Goal: Task Accomplishment & Management: Complete application form

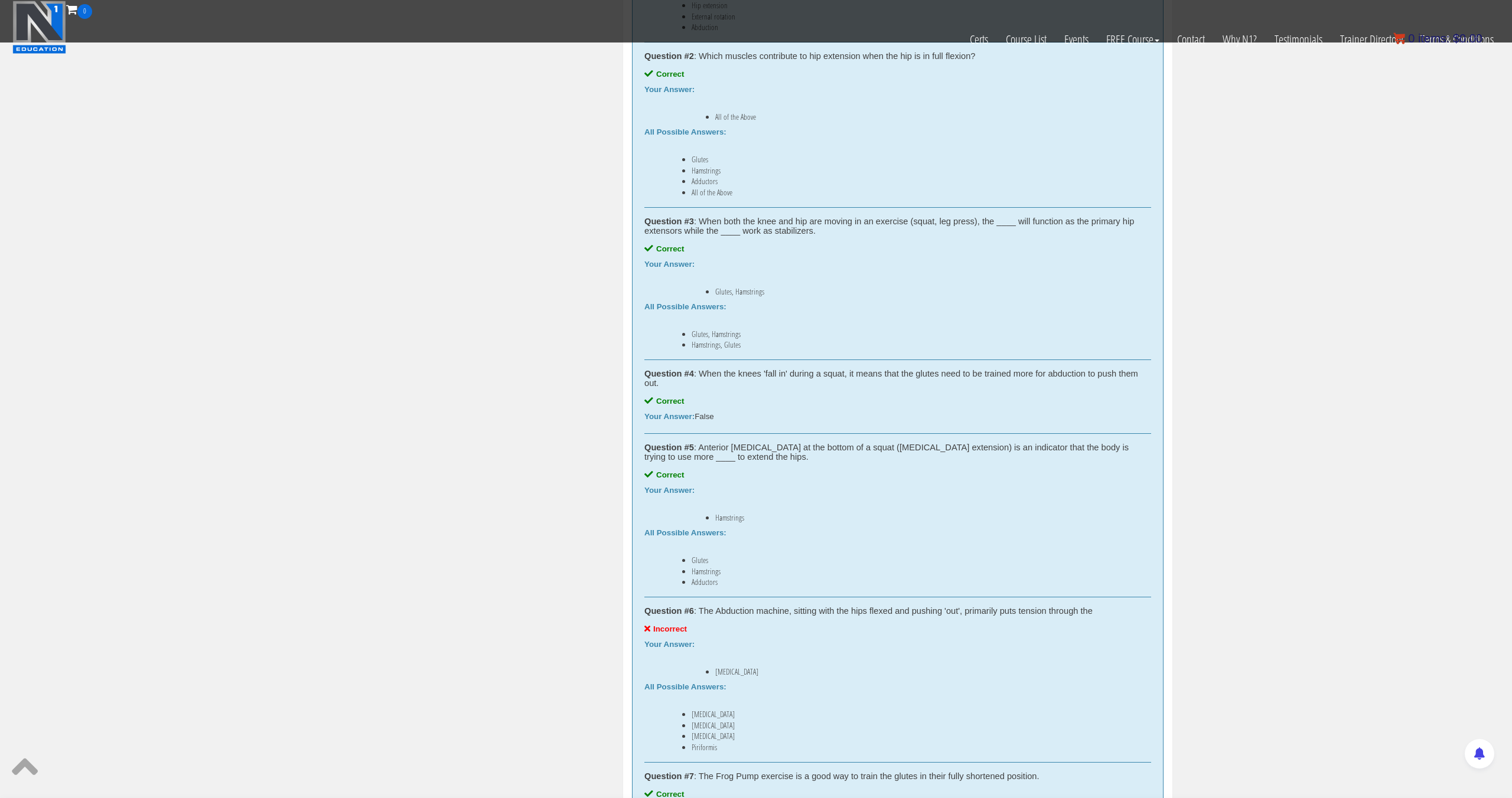
scroll to position [801, 0]
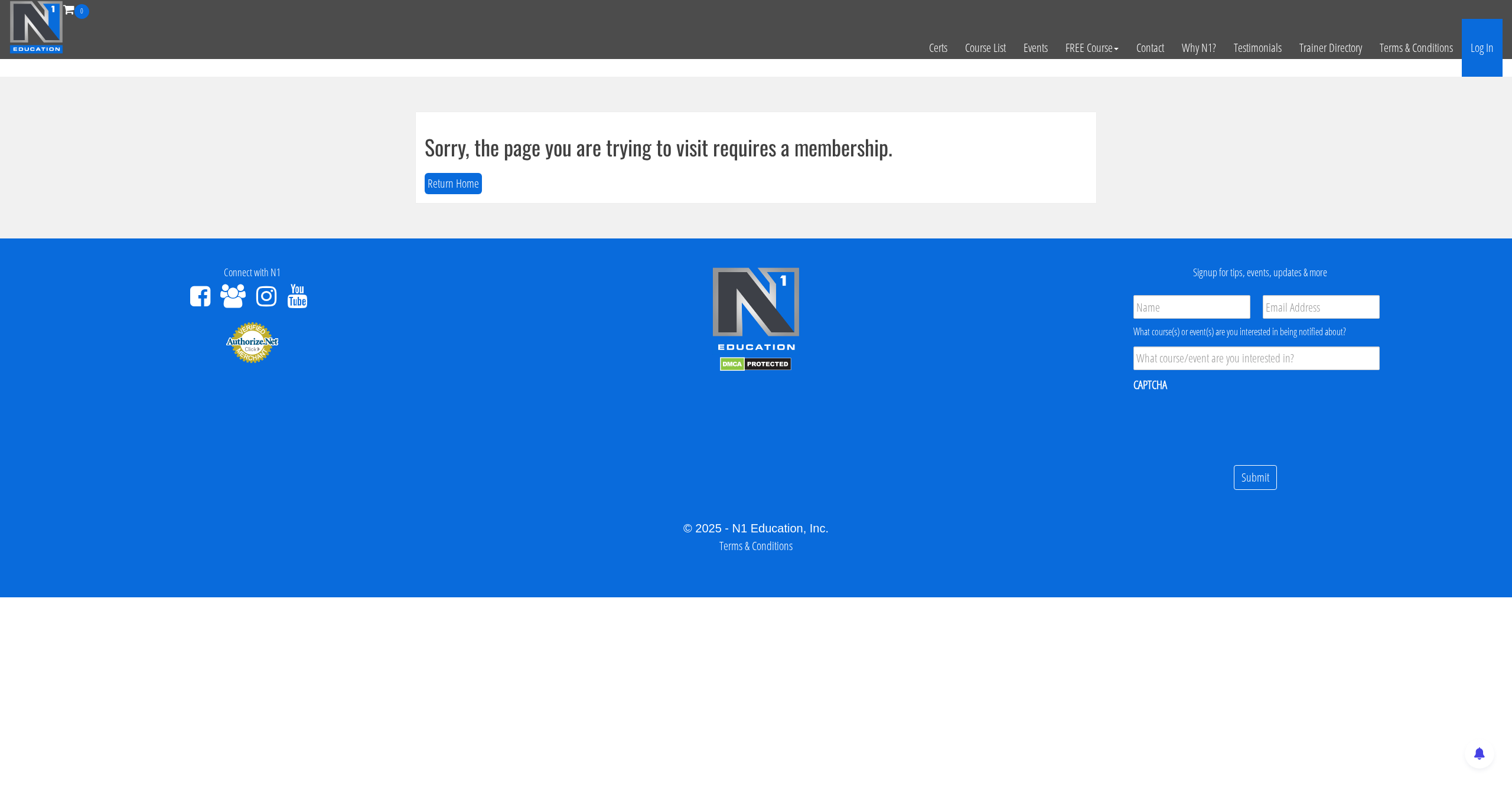
click at [1479, 45] on link "Log In" at bounding box center [1482, 48] width 41 height 58
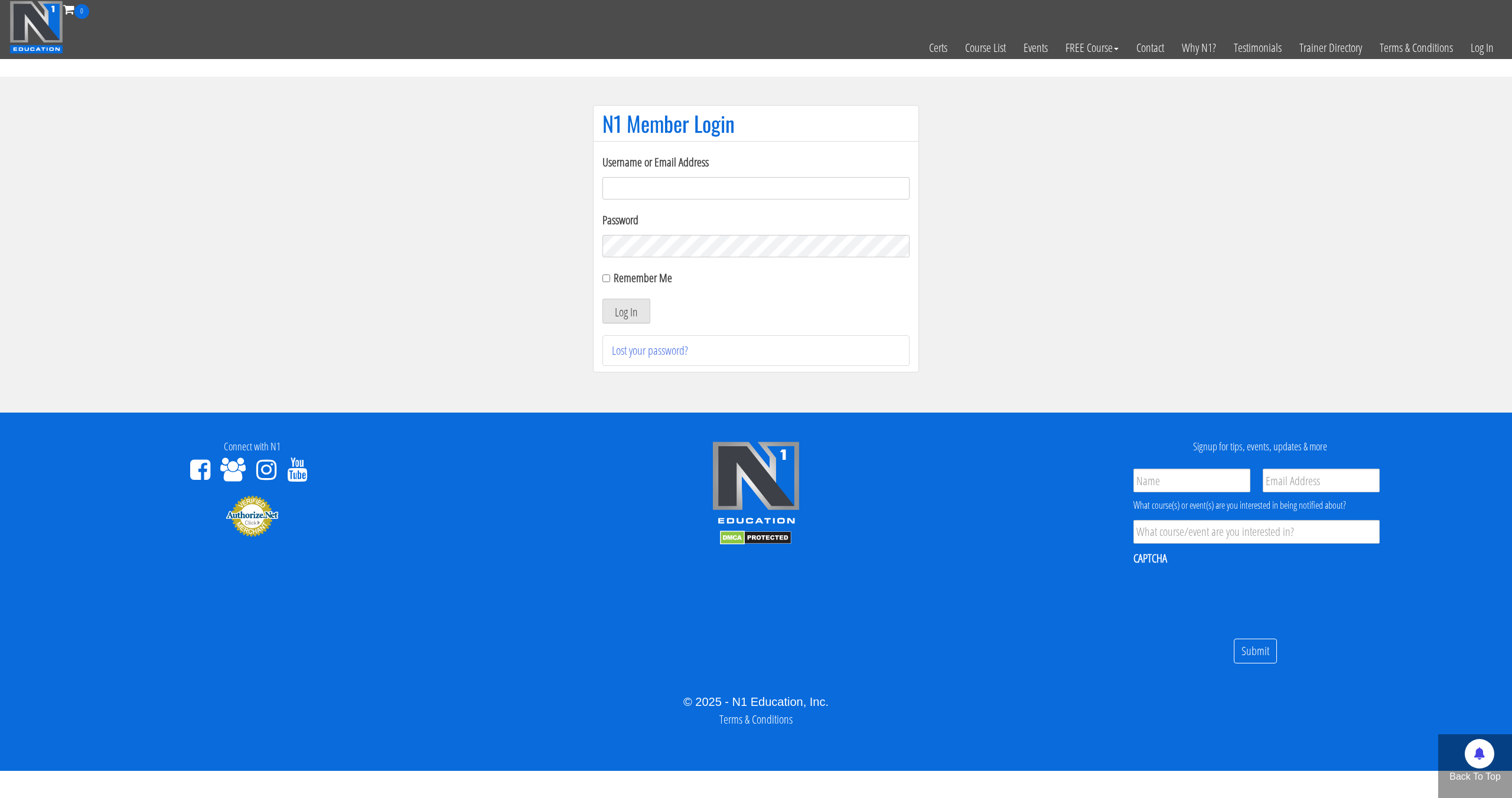
type input "[EMAIL_ADDRESS][DOMAIN_NAME]"
click at [608, 280] on input "Remember Me" at bounding box center [606, 278] width 8 height 8
checkbox input "true"
click at [626, 308] on button "Log In" at bounding box center [626, 311] width 48 height 25
click at [640, 308] on button "Log In" at bounding box center [626, 311] width 48 height 25
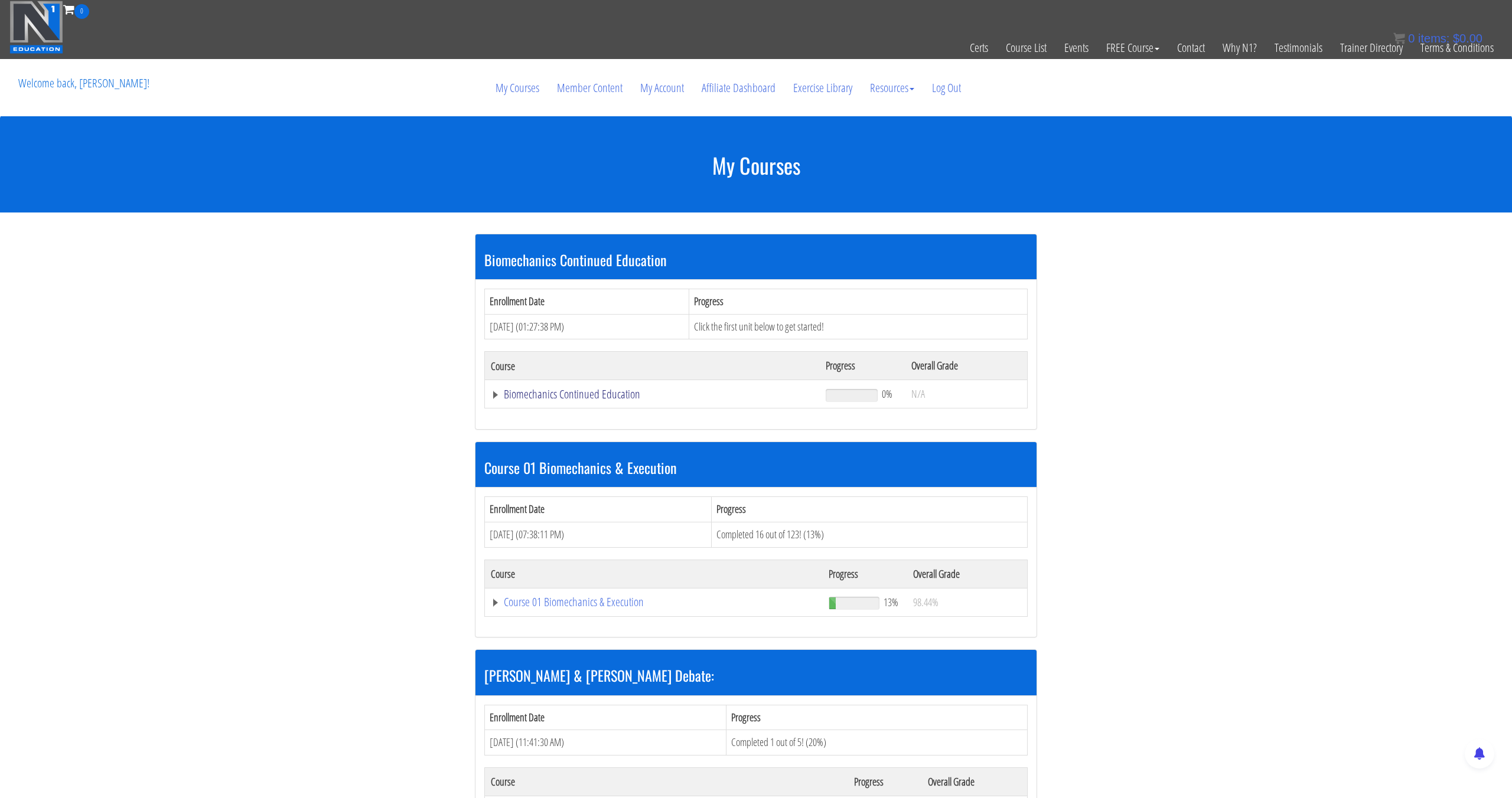
click at [574, 390] on link "Biomechanics Continued Education" at bounding box center [652, 394] width 323 height 12
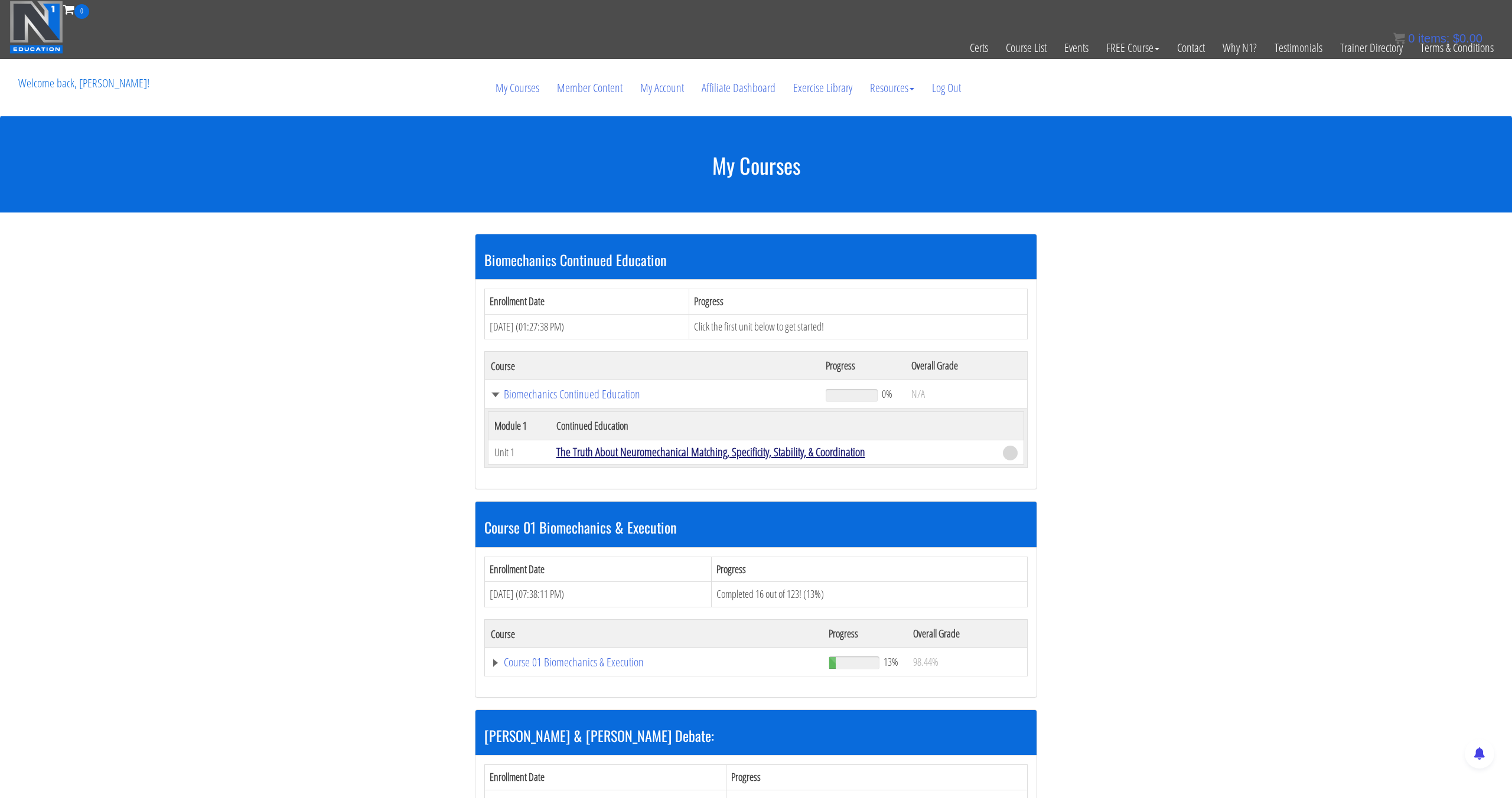
click at [583, 447] on link "The Truth About Neuromechanical Matching, Specificity, Stability, & Coordination" at bounding box center [710, 452] width 309 height 16
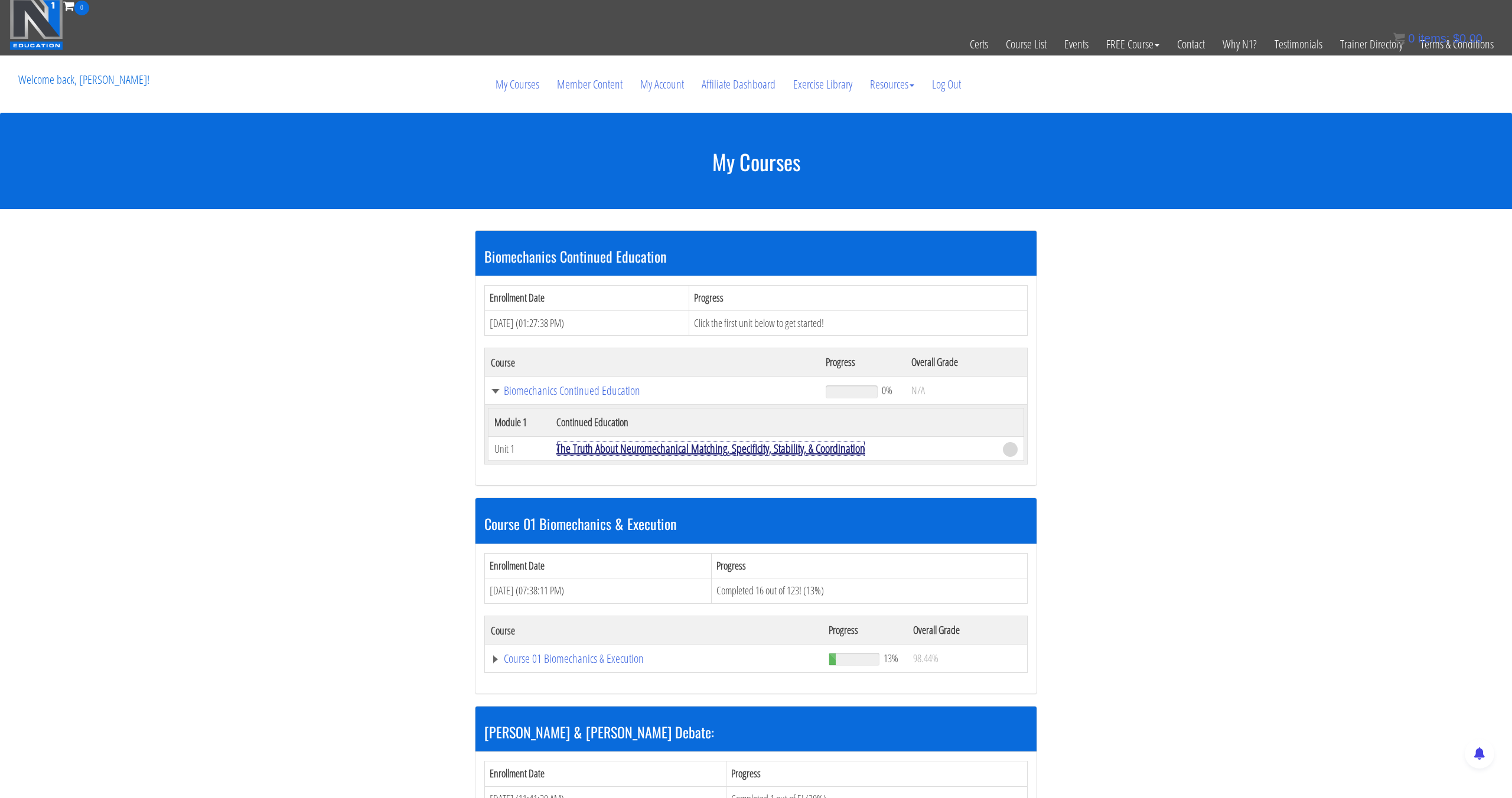
scroll to position [5, 0]
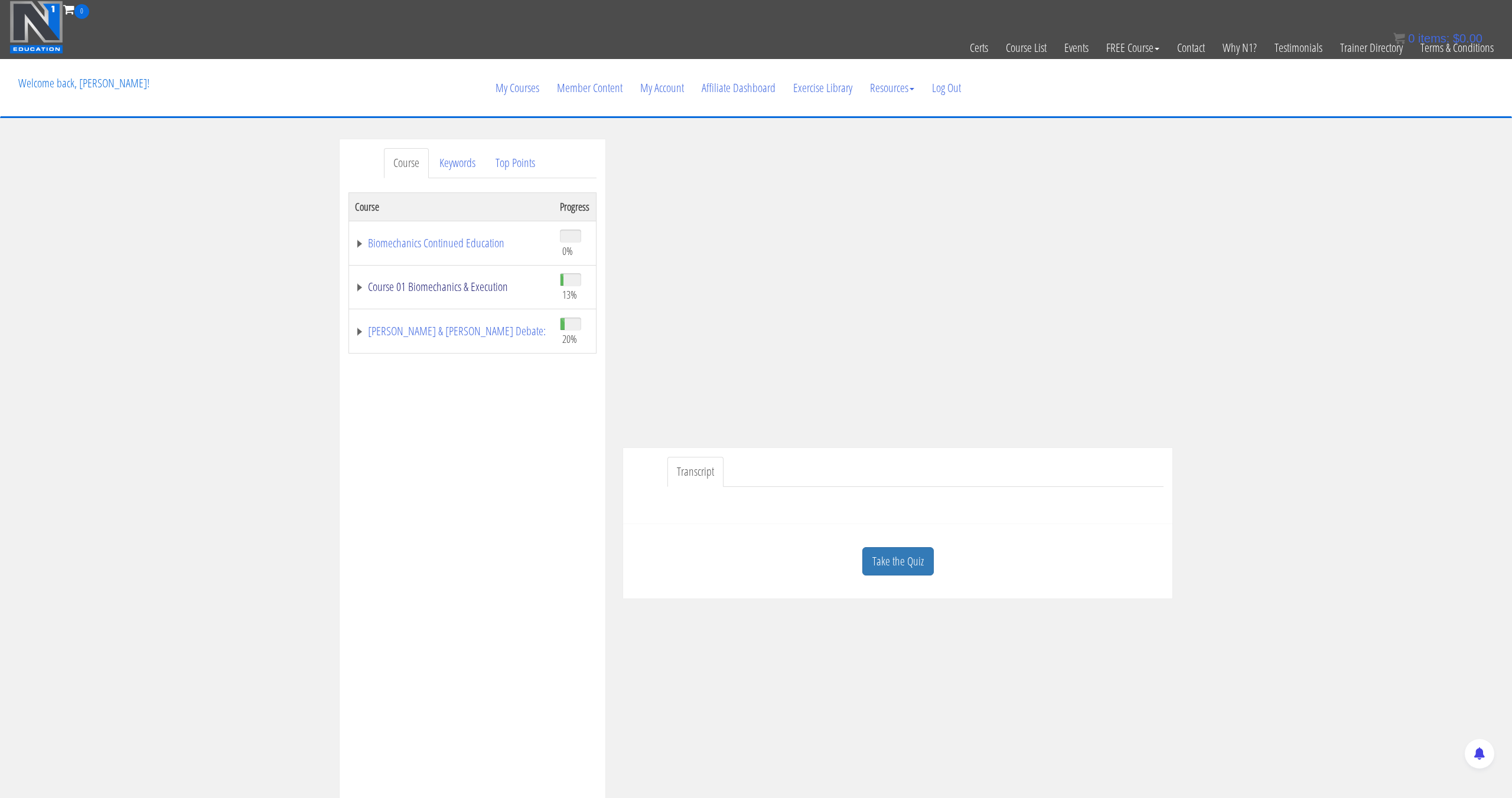
click at [487, 287] on link "Course 01 Biomechanics & Execution" at bounding box center [451, 287] width 193 height 12
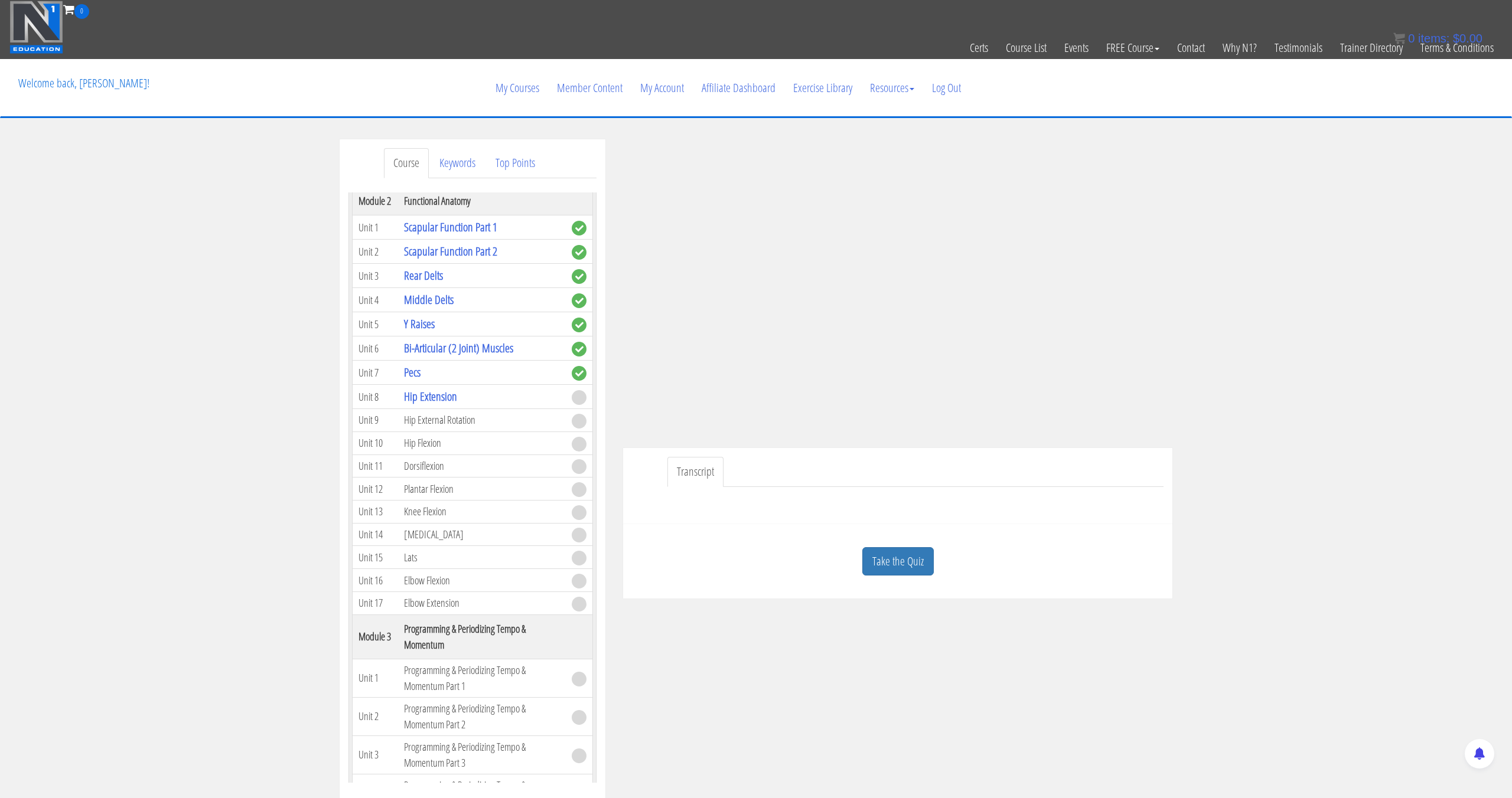
scroll to position [390, 0]
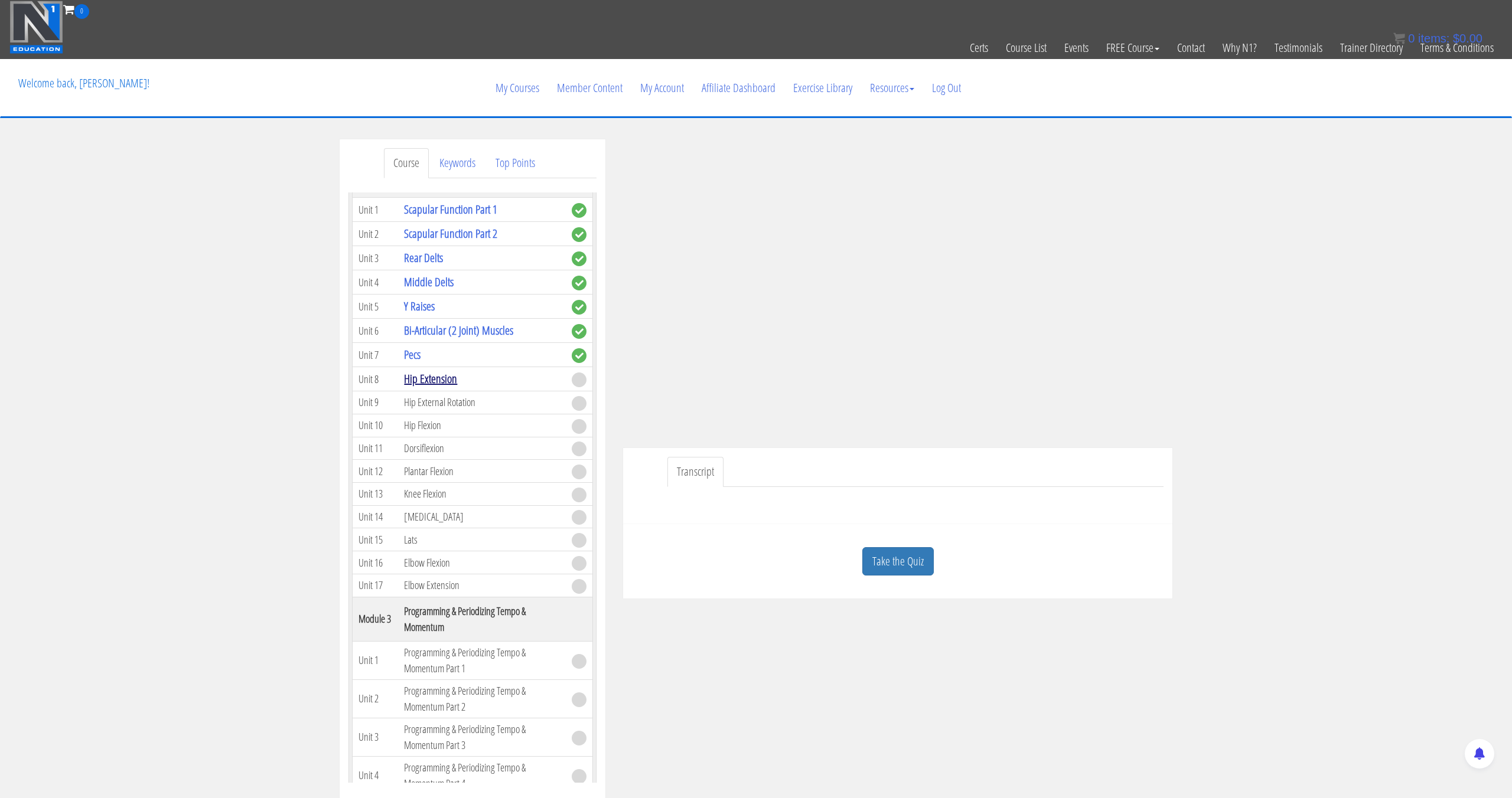
click at [445, 378] on link "Hip Extension" at bounding box center [430, 378] width 53 height 16
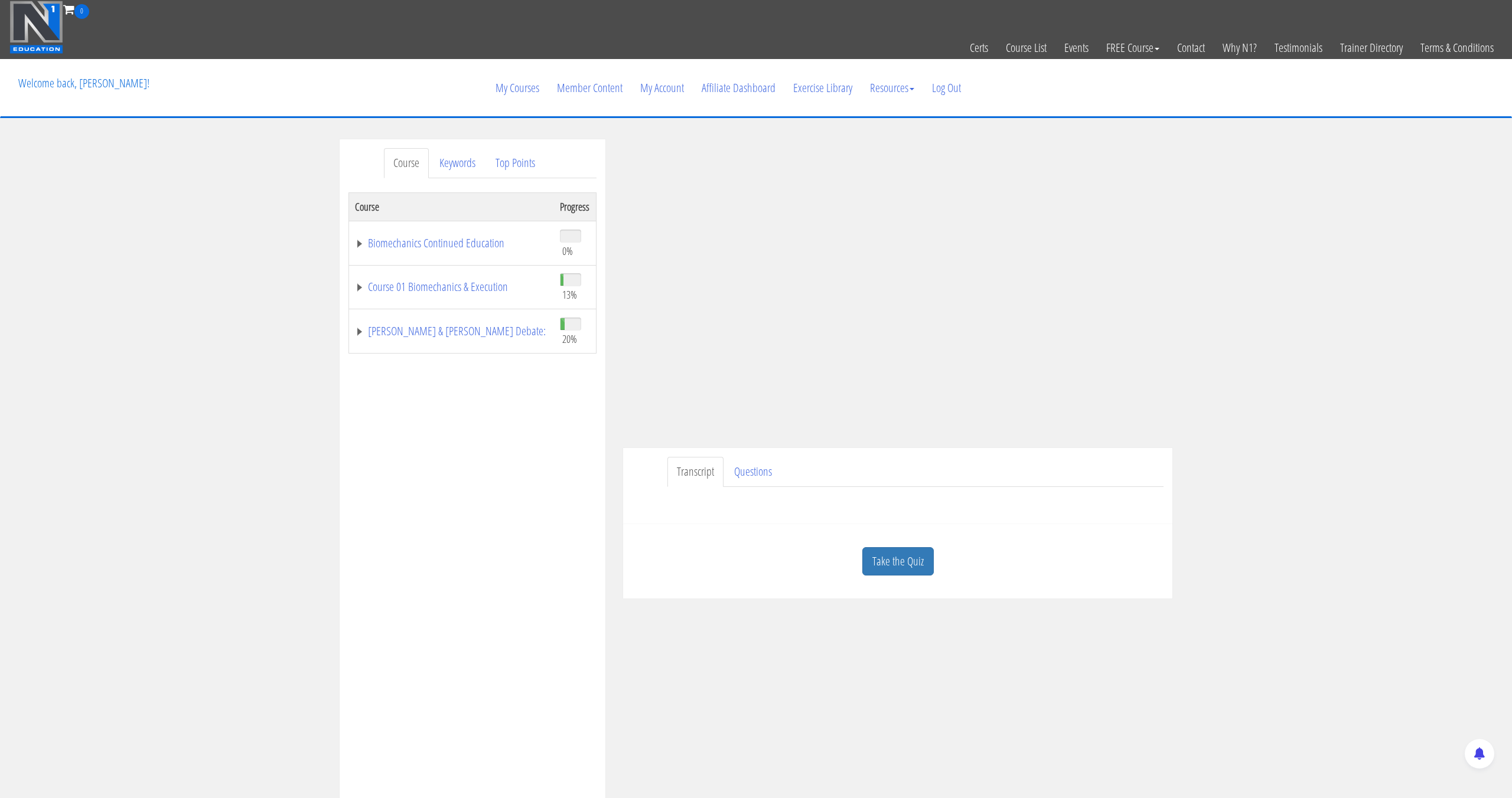
drag, startPoint x: 917, startPoint y: 554, endPoint x: 910, endPoint y: 552, distance: 7.3
click at [916, 554] on link "Take the Quiz" at bounding box center [898, 562] width 71 height 29
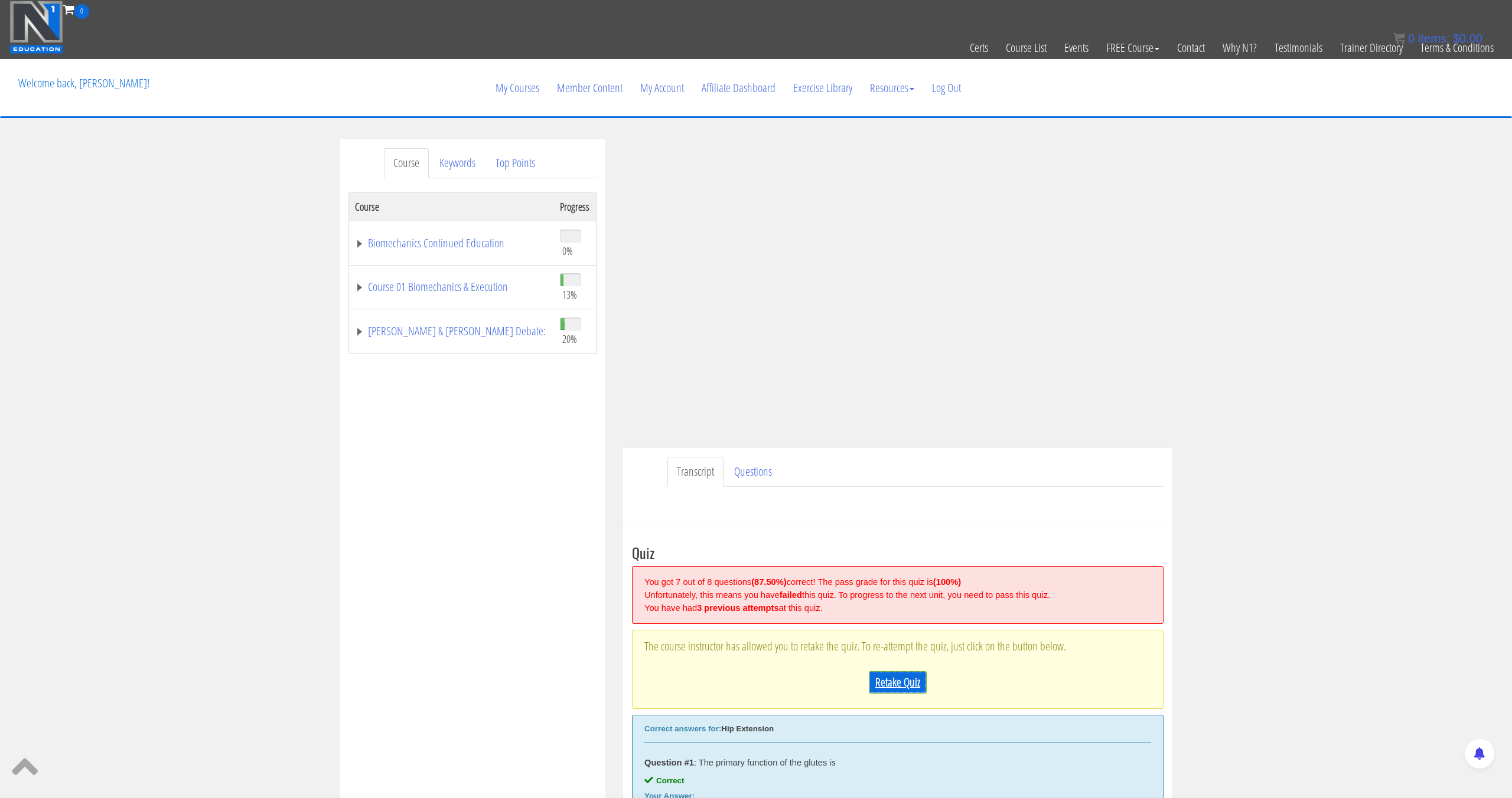
click at [893, 678] on link "Retake Quiz" at bounding box center [898, 682] width 58 height 22
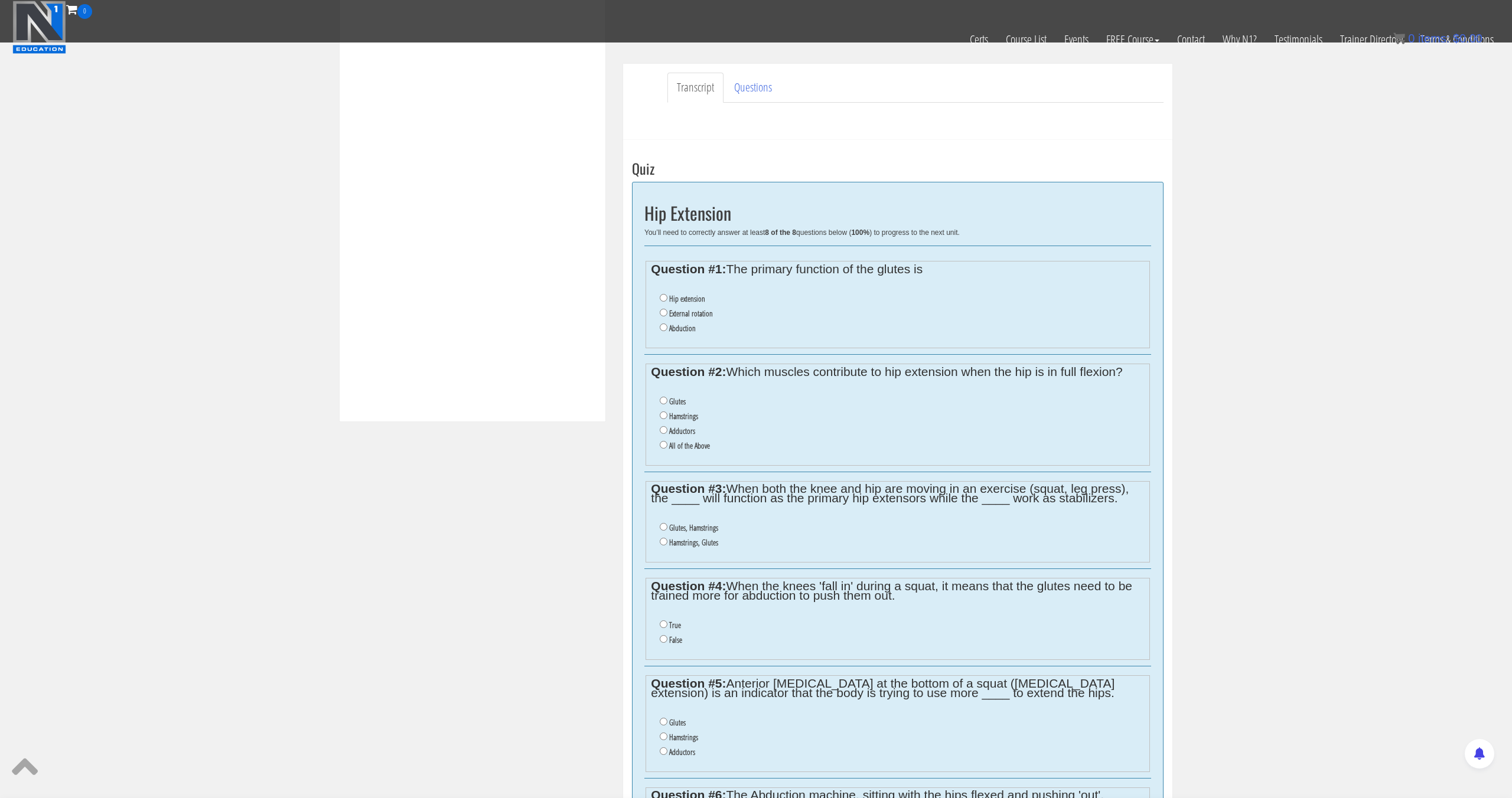
scroll to position [321, 0]
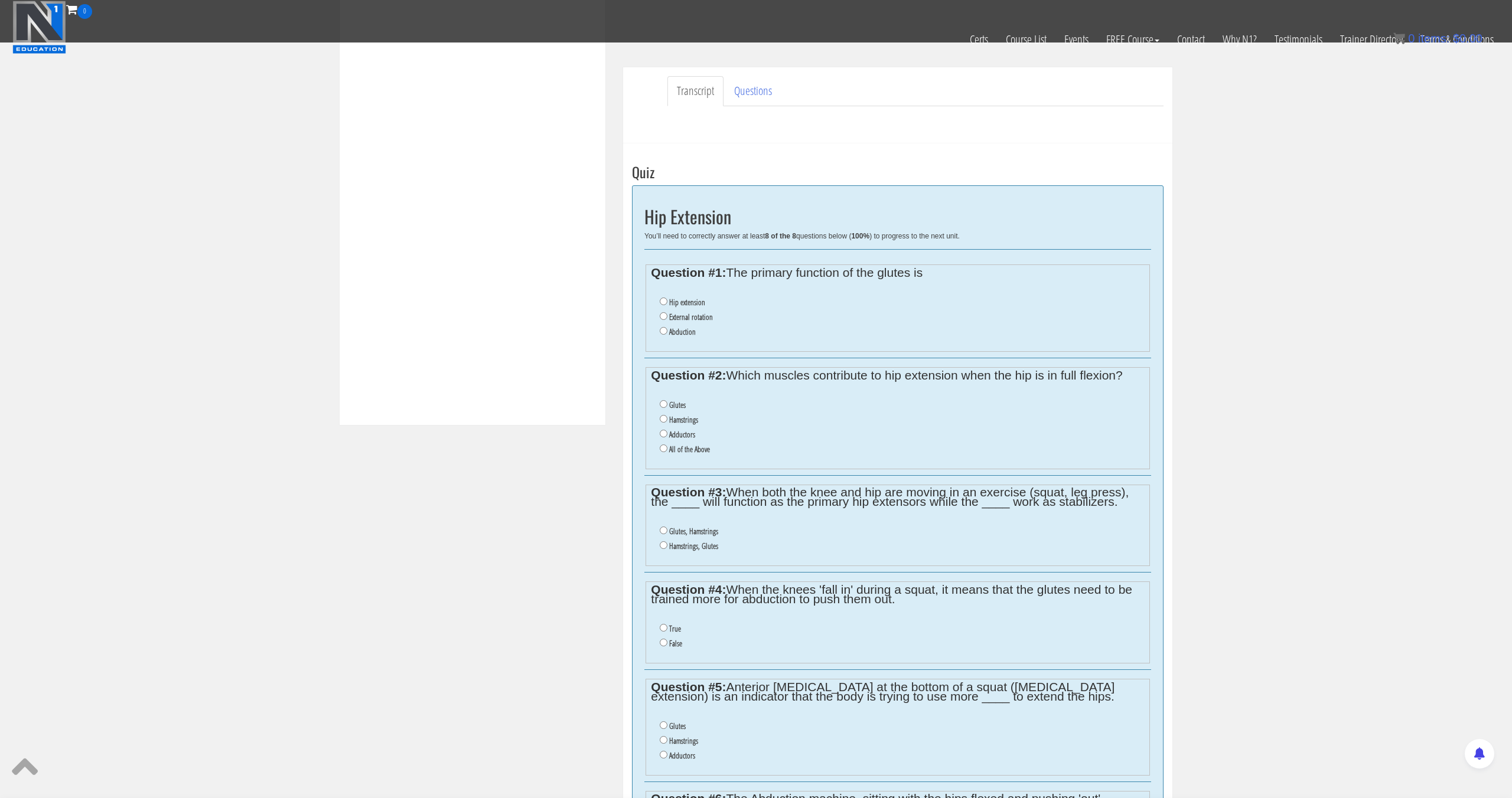
click at [688, 303] on label "Hip extension" at bounding box center [687, 302] width 36 height 9
click at [667, 303] on input "Hip extension" at bounding box center [663, 301] width 8 height 8
radio input "true"
click at [700, 450] on label "All of the Above" at bounding box center [690, 449] width 41 height 9
click at [667, 450] on input "All of the Above" at bounding box center [663, 448] width 8 height 8
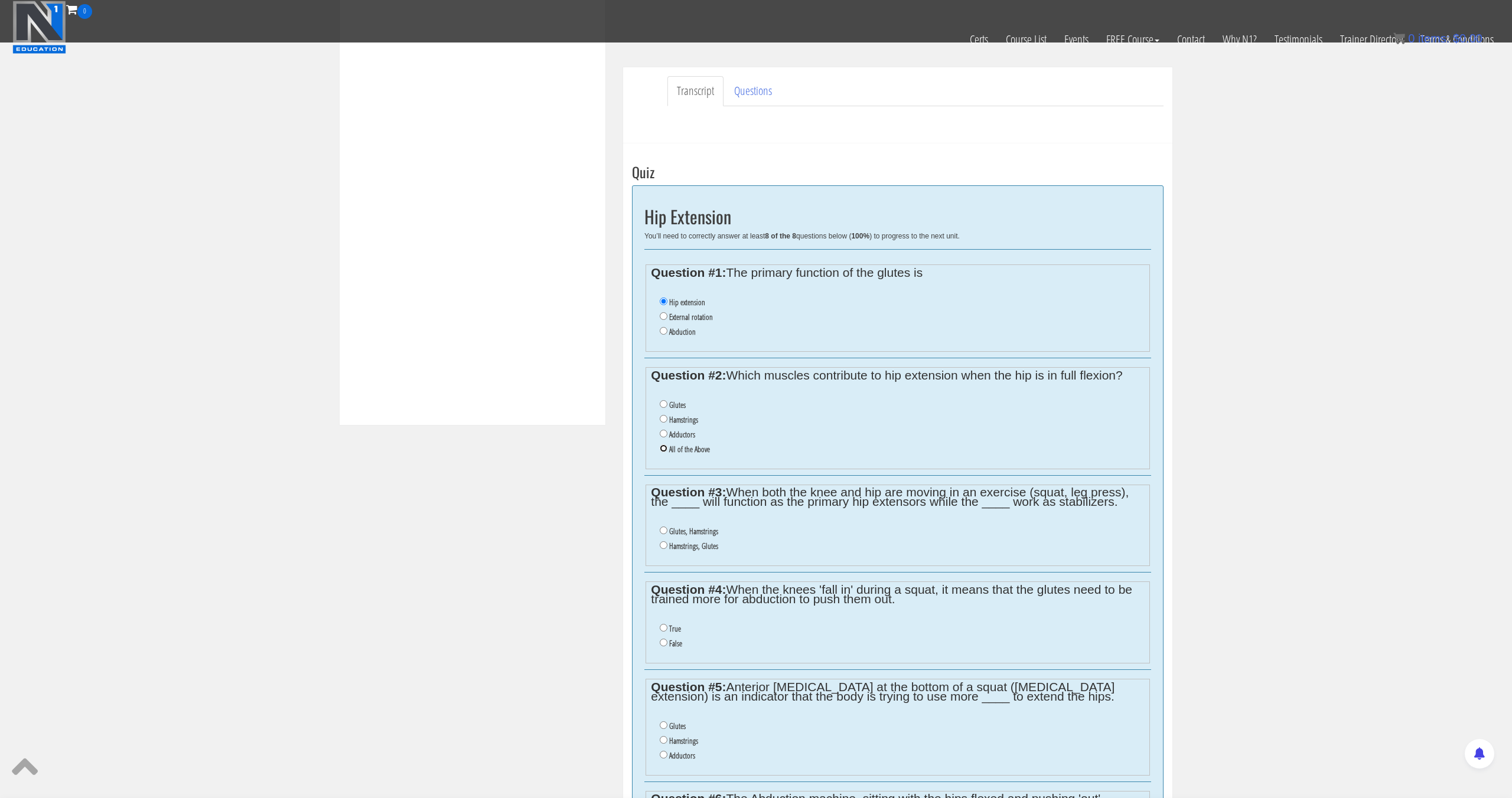
radio input "true"
click at [710, 534] on label "Glutes, Hamstrings" at bounding box center [693, 531] width 49 height 9
click at [667, 534] on input "Glutes, Hamstrings" at bounding box center [663, 530] width 8 height 8
radio input "true"
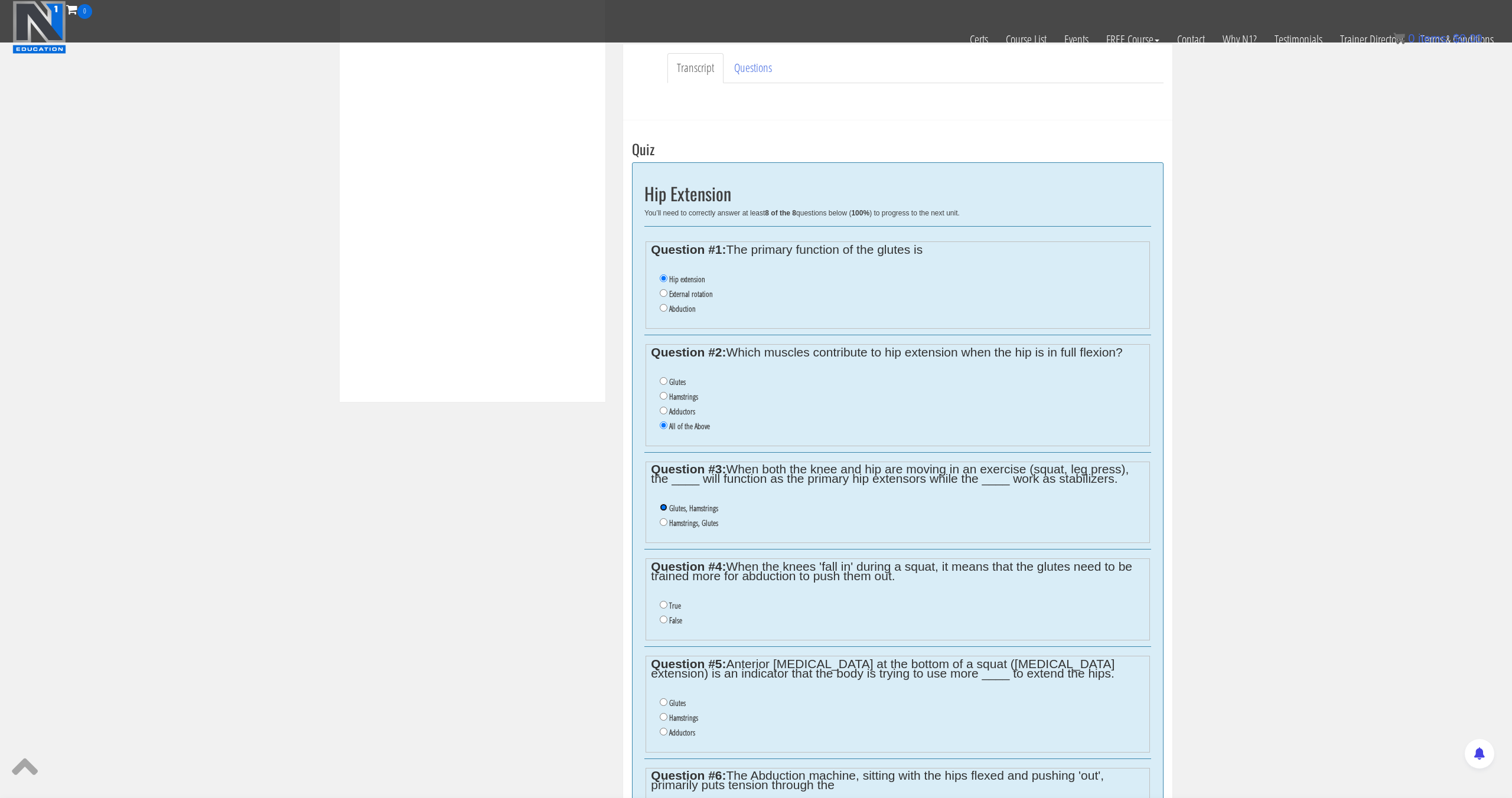
scroll to position [341, 0]
click at [669, 624] on label "False" at bounding box center [676, 624] width 13 height 9
click at [667, 624] on input "False" at bounding box center [663, 623] width 8 height 8
radio input "true"
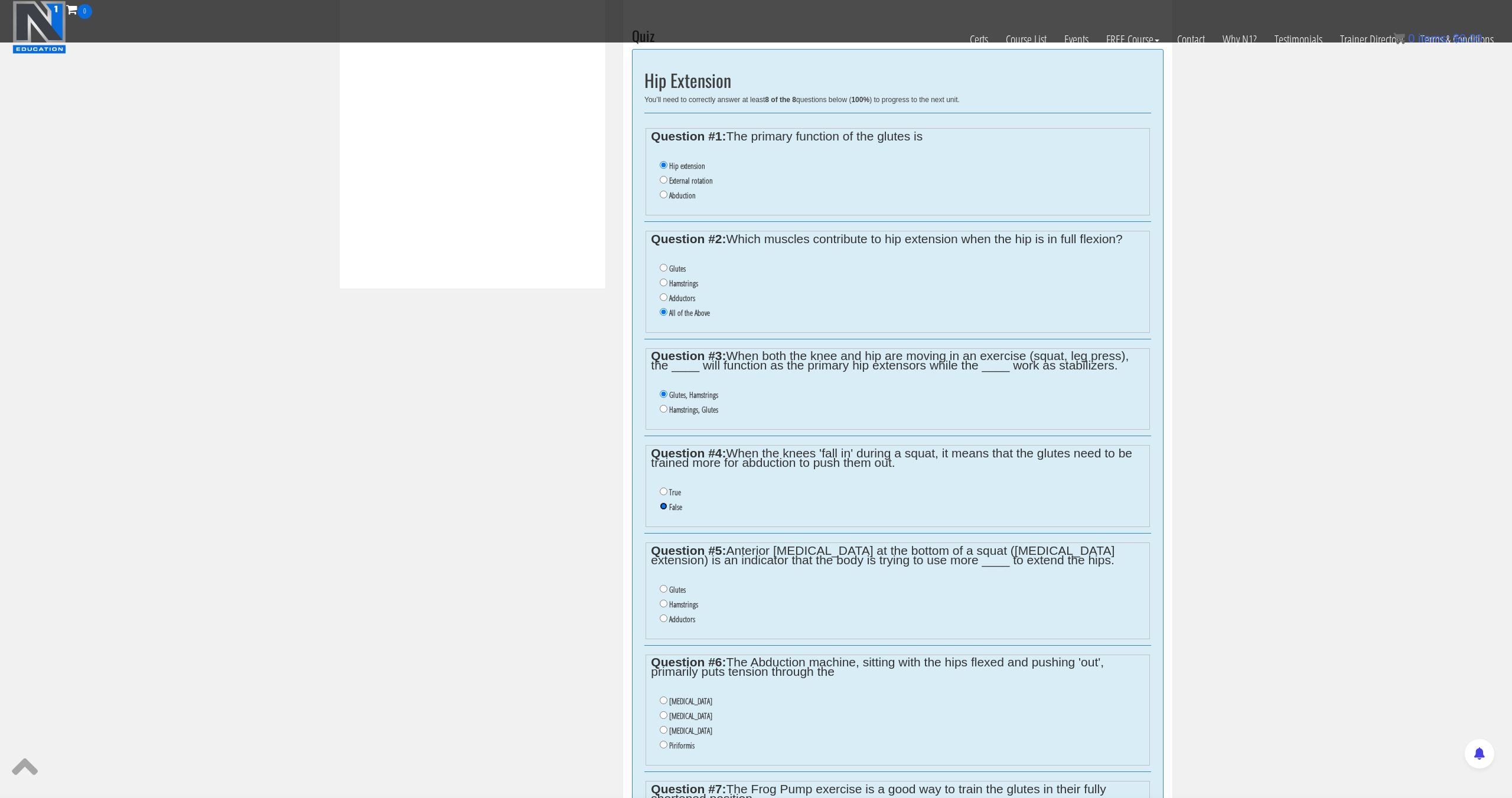
scroll to position [460, 0]
click at [679, 617] on label "Adductors" at bounding box center [682, 618] width 26 height 9
click at [667, 617] on input "Adductors" at bounding box center [663, 617] width 8 height 8
radio input "true"
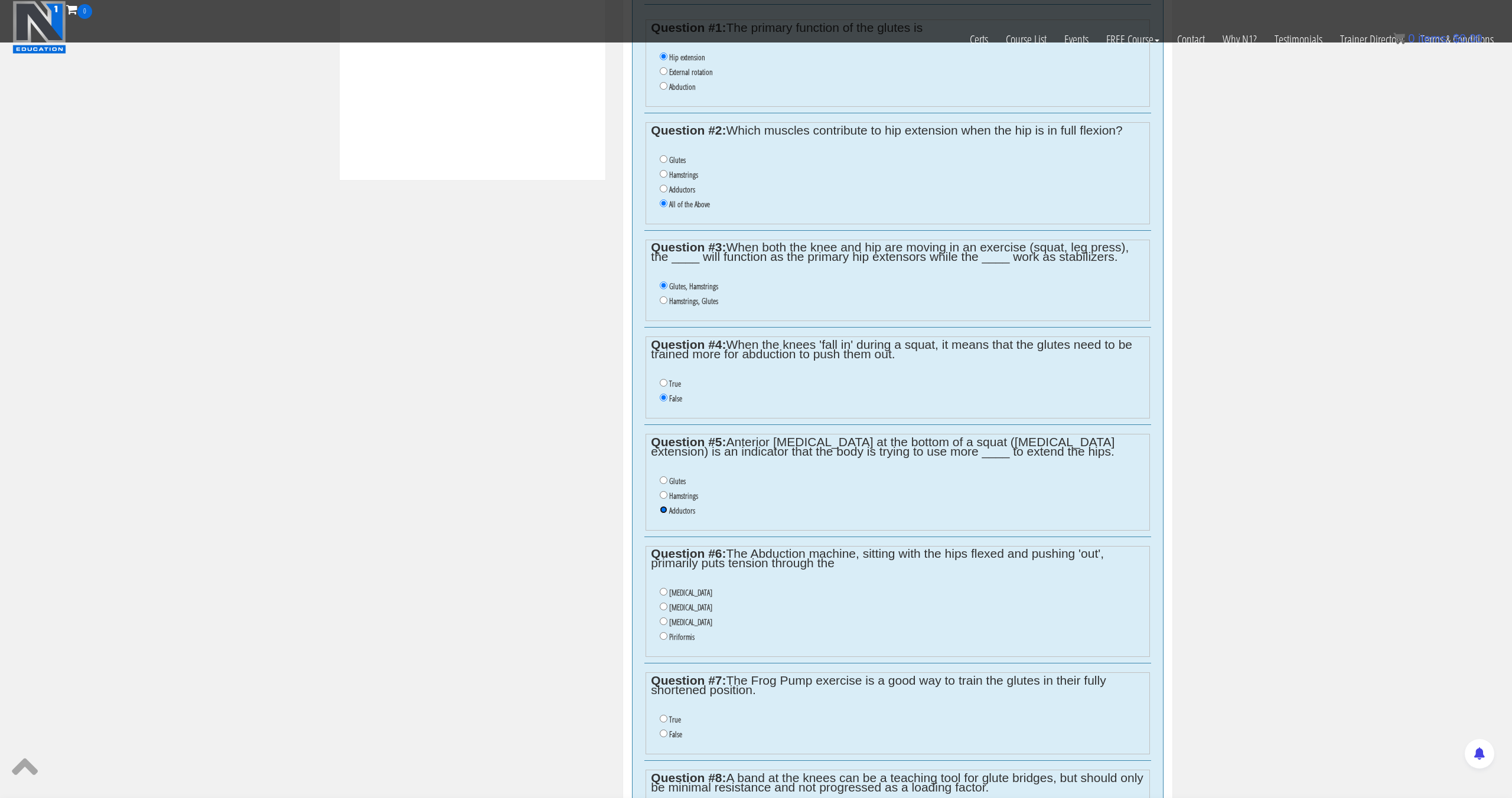
scroll to position [569, 0]
click at [703, 592] on label "[MEDICAL_DATA]" at bounding box center [691, 590] width 43 height 9
click at [667, 592] on input "[MEDICAL_DATA]" at bounding box center [663, 590] width 8 height 8
radio input "true"
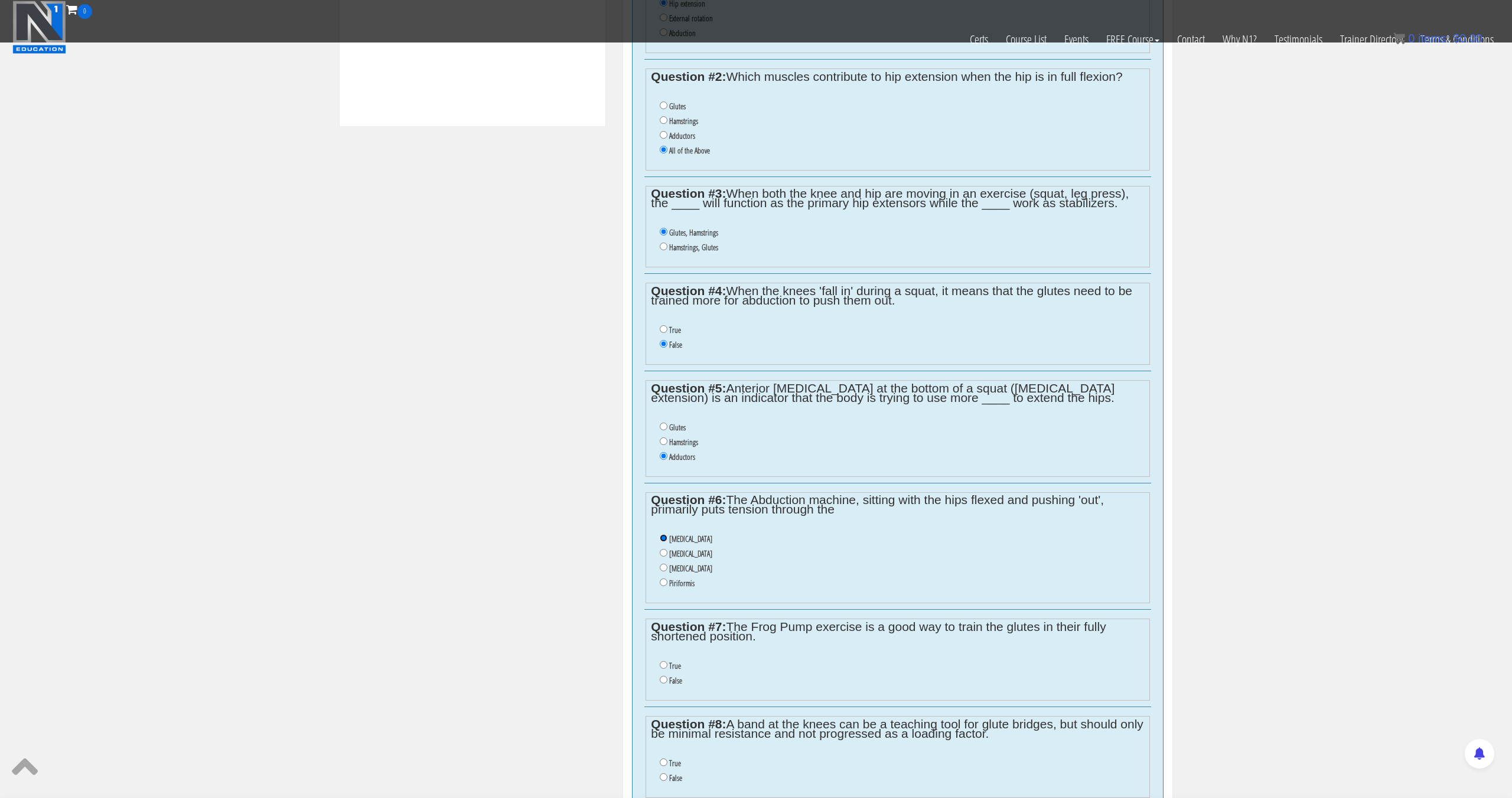
scroll to position [623, 0]
click at [669, 676] on label "False" at bounding box center [676, 678] width 13 height 9
click at [667, 676] on input "False" at bounding box center [663, 677] width 8 height 8
radio input "true"
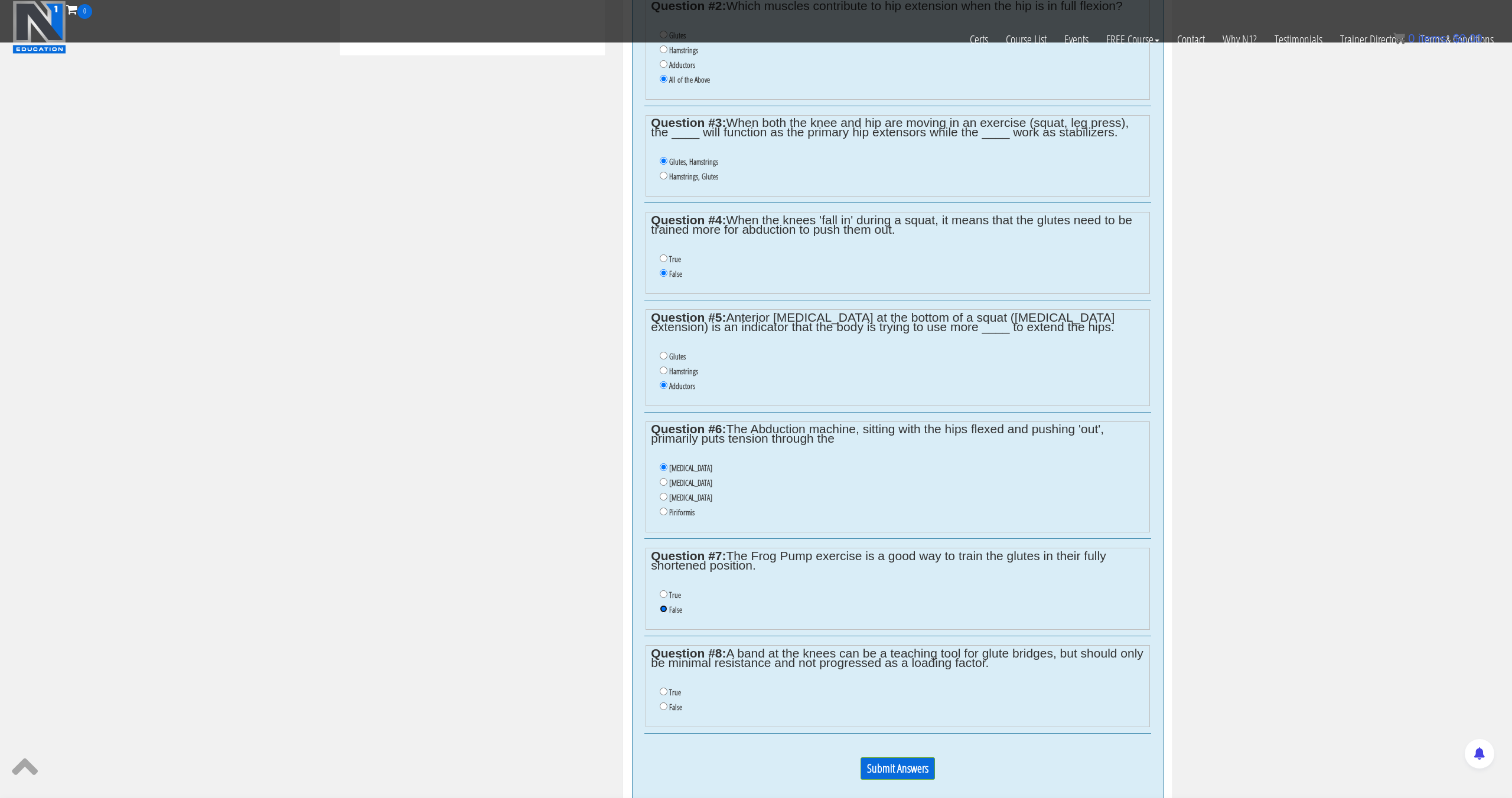
scroll to position [696, 0]
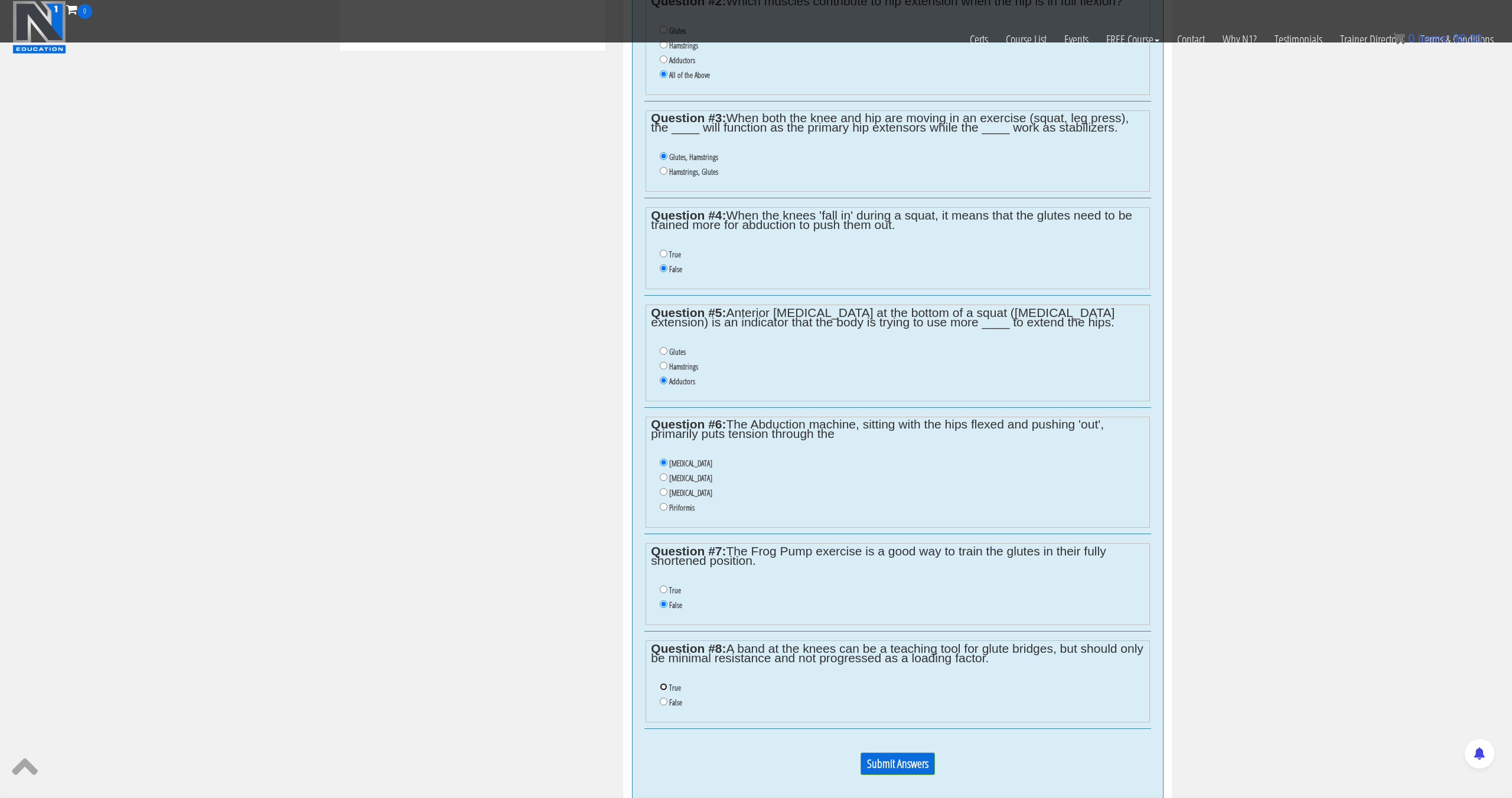
click at [664, 685] on input "True" at bounding box center [663, 687] width 8 height 8
radio input "true"
click at [917, 771] on input "Submit Answers" at bounding box center [898, 764] width 75 height 22
